Goal: Information Seeking & Learning: Learn about a topic

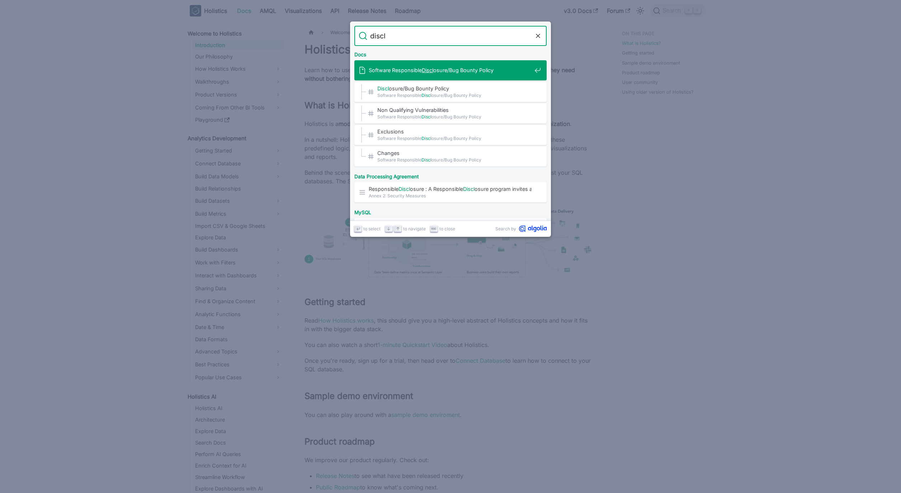
type input "disclo"
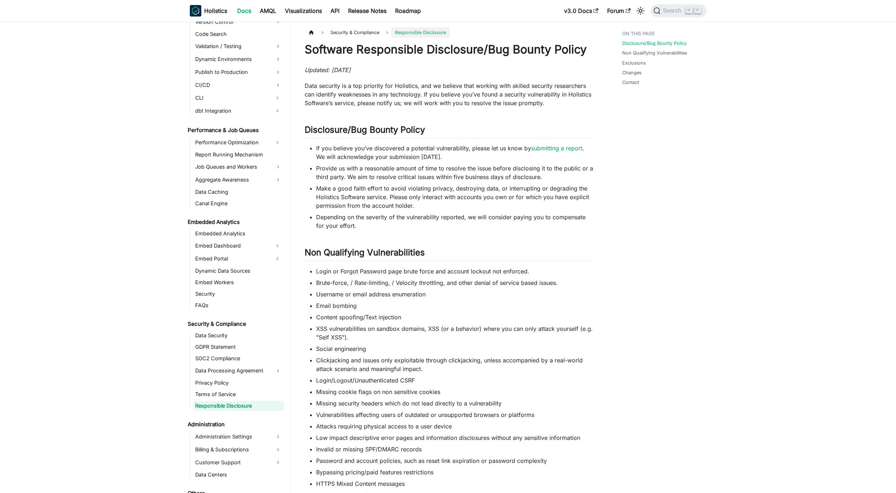
scroll to position [577, 0]
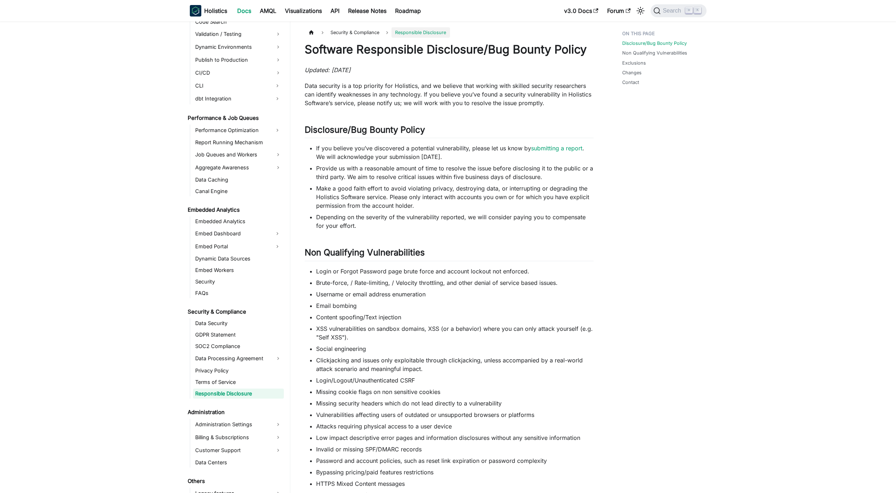
click at [395, 277] on ul "Login or Forgot Password page brute force and account lockout not enforced. Bru…" at bounding box center [449, 383] width 289 height 233
drag, startPoint x: 395, startPoint y: 277, endPoint x: 400, endPoint y: 278, distance: 5.6
click at [395, 277] on ul "Login or Forgot Password page brute force and account lockout not enforced. Bru…" at bounding box center [449, 383] width 289 height 233
click at [410, 282] on li "Brute-force, / Rate-limiting, / Velocity throttling, and other denial of servic…" at bounding box center [454, 282] width 277 height 9
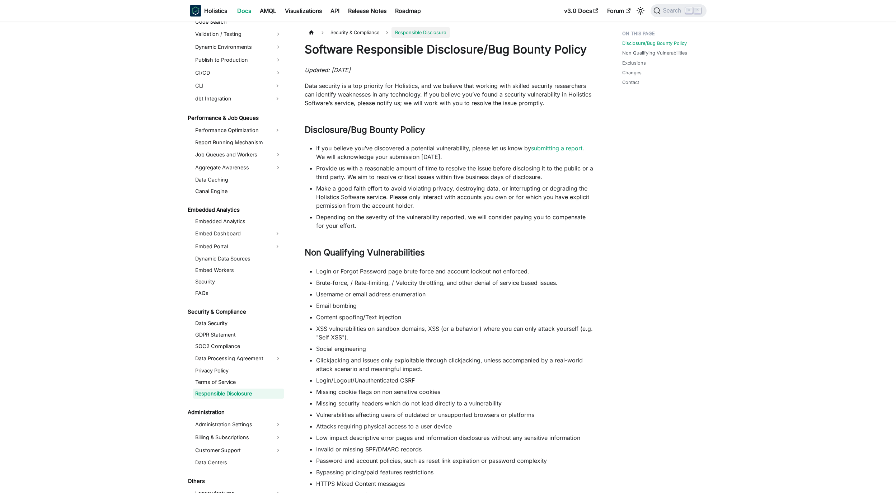
click at [420, 290] on li "Username or email address enumeration" at bounding box center [454, 294] width 277 height 9
click at [401, 287] on ul "Login or Forgot Password page brute force and account lockout not enforced. Bru…" at bounding box center [449, 383] width 289 height 233
click at [403, 282] on li "Brute-force, / Rate-limiting, / Velocity throttling, and other denial of servic…" at bounding box center [454, 282] width 277 height 9
drag, startPoint x: 403, startPoint y: 282, endPoint x: 429, endPoint y: 284, distance: 26.3
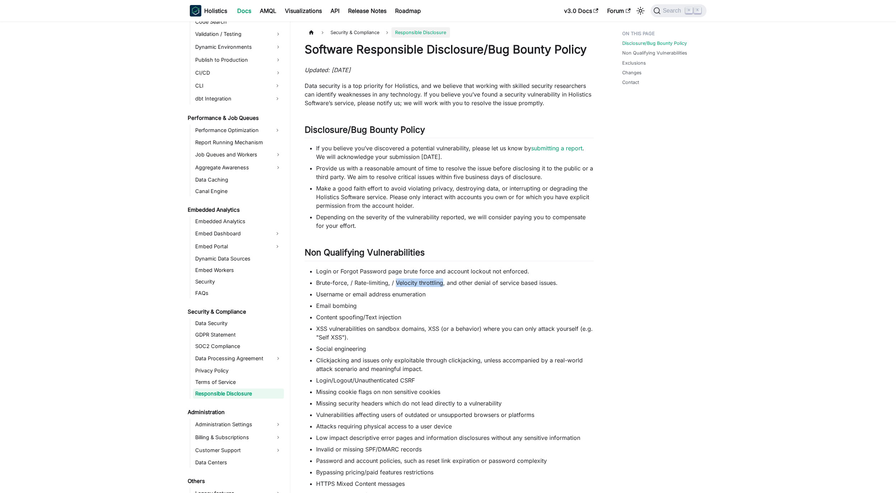
click at [429, 284] on li "Brute-force, / Rate-limiting, / Velocity throttling, and other denial of servic…" at bounding box center [454, 282] width 277 height 9
click at [440, 285] on li "Brute-force, / Rate-limiting, / Velocity throttling, and other denial of servic…" at bounding box center [454, 282] width 277 height 9
click at [418, 295] on li "Username or email address enumeration" at bounding box center [454, 294] width 277 height 9
click at [419, 295] on li "Username or email address enumeration" at bounding box center [454, 294] width 277 height 9
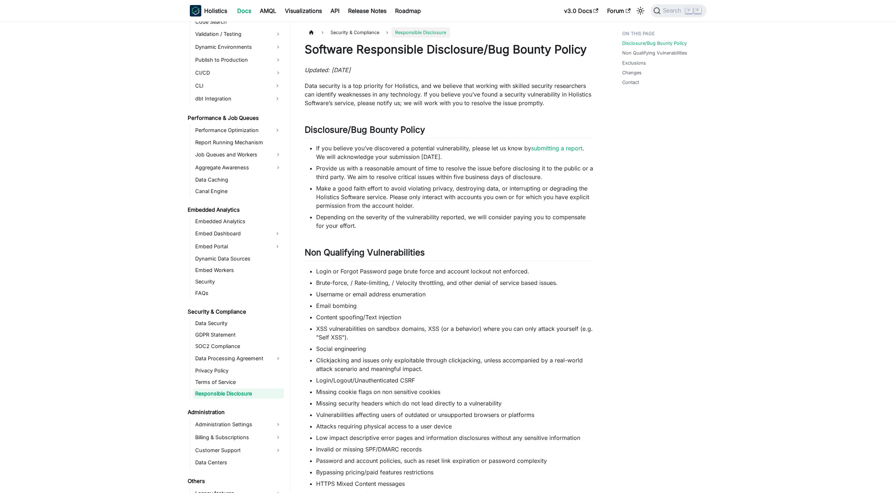
click at [427, 301] on li "Email bombing" at bounding box center [454, 305] width 277 height 9
click at [417, 293] on li "Username or email address enumeration" at bounding box center [454, 294] width 277 height 9
click at [422, 282] on li "Brute-force, / Rate-limiting, / Velocity throttling, and other denial of servic…" at bounding box center [454, 282] width 277 height 9
click at [417, 296] on li "Username or email address enumeration" at bounding box center [454, 294] width 277 height 9
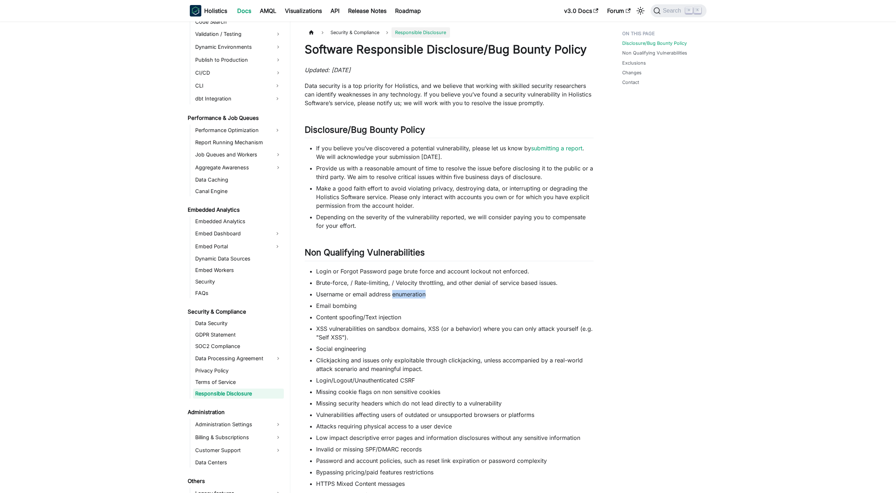
click at [417, 296] on li "Username or email address enumeration" at bounding box center [454, 294] width 277 height 9
copy ul "Username or email address enumeration"
click at [388, 311] on ul "Login or Forgot Password page brute force and account lockout not enforced. Bru…" at bounding box center [449, 383] width 289 height 233
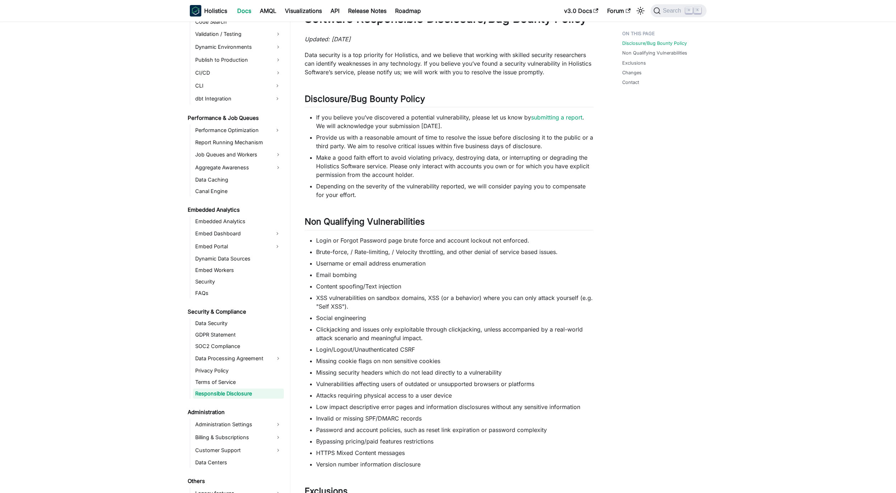
scroll to position [111, 0]
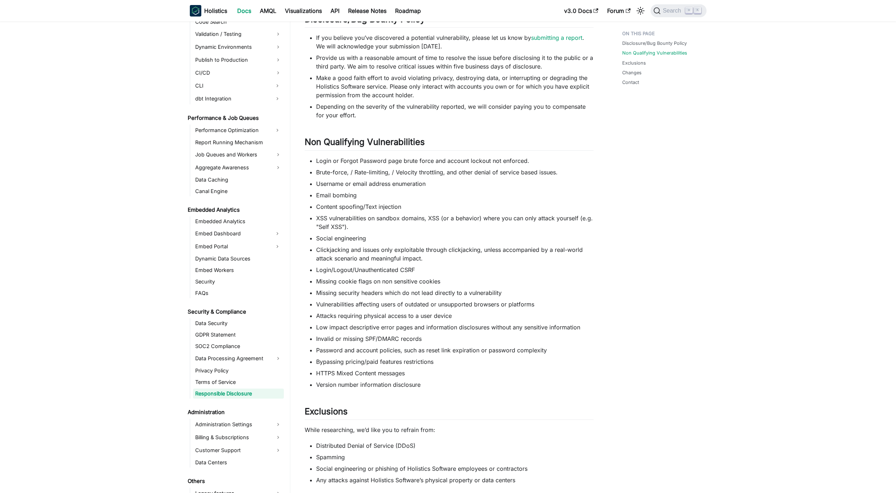
click at [67, 85] on aside "Welcome to Holistics Introduction Our Philosophy How Holistics Works Walkthroug…" at bounding box center [145, 292] width 290 height 806
